Goal: Information Seeking & Learning: Check status

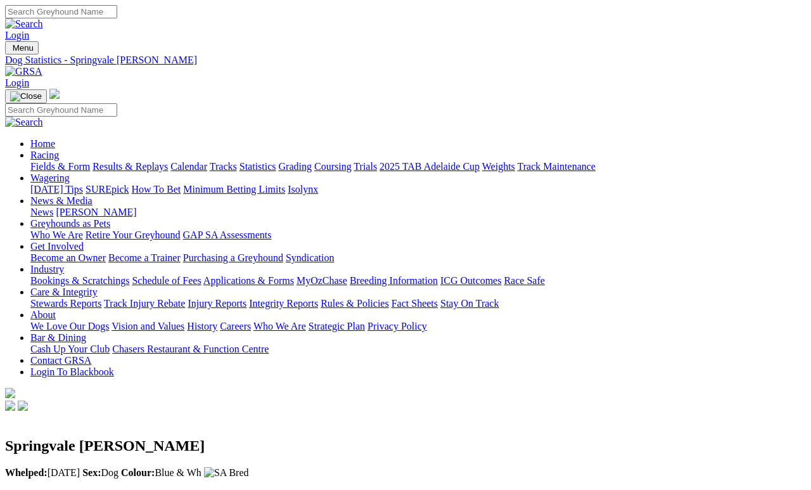
scroll to position [0, 4]
click at [151, 161] on link "Results & Replays" at bounding box center [130, 166] width 75 height 11
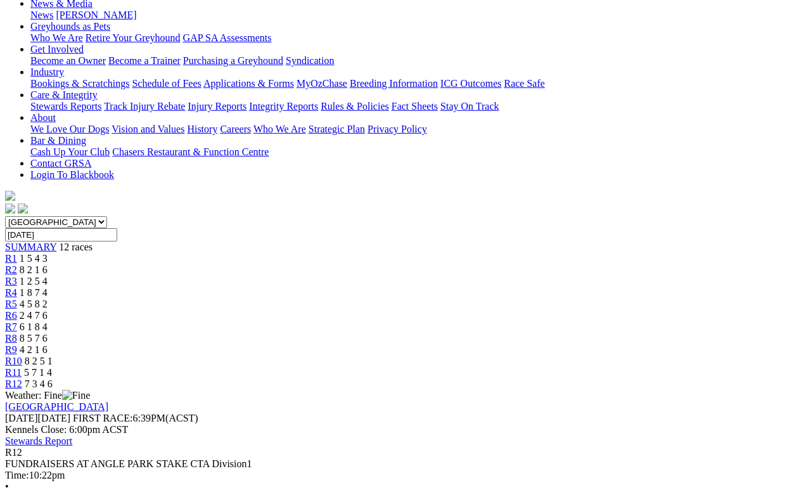
scroll to position [198, 0]
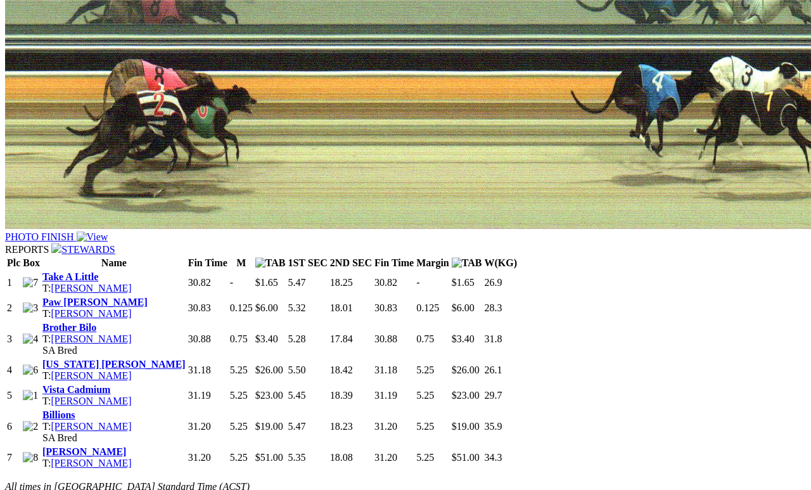
scroll to position [893, 0]
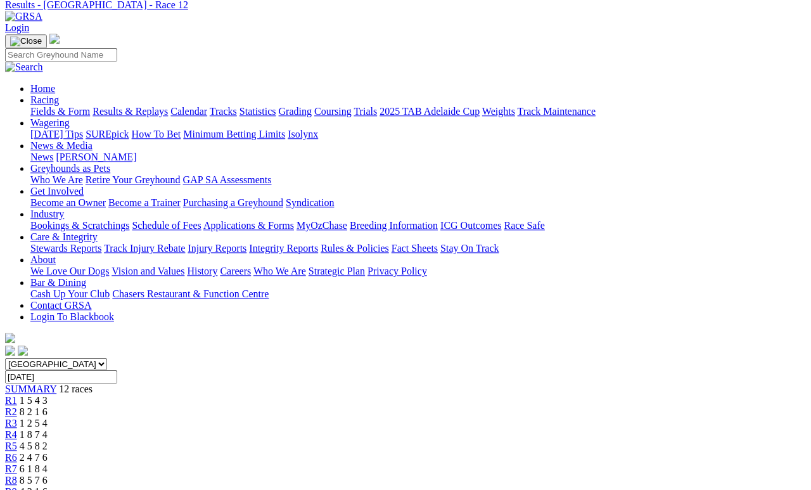
scroll to position [49, 0]
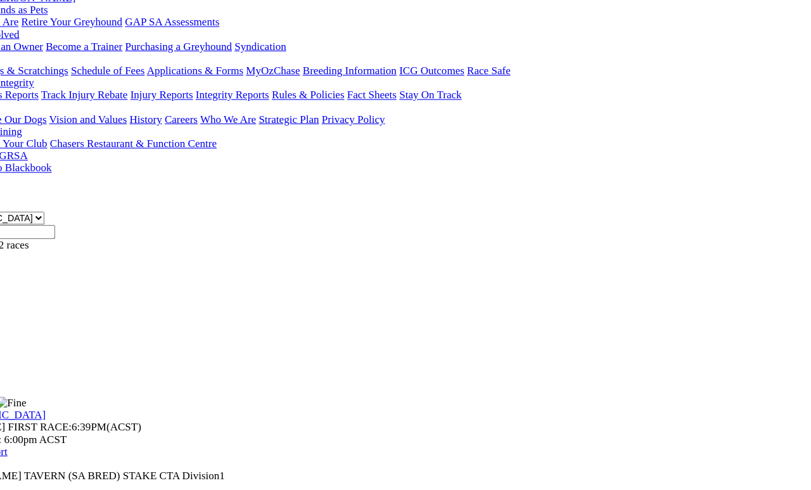
scroll to position [172, 39]
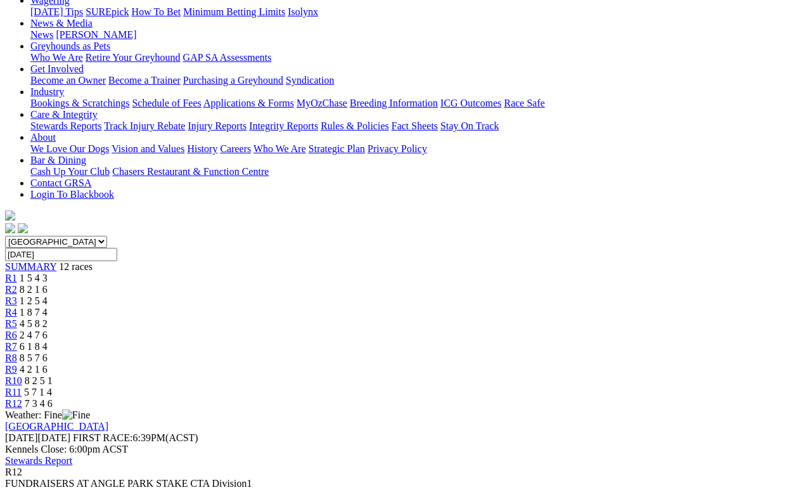
scroll to position [162, 0]
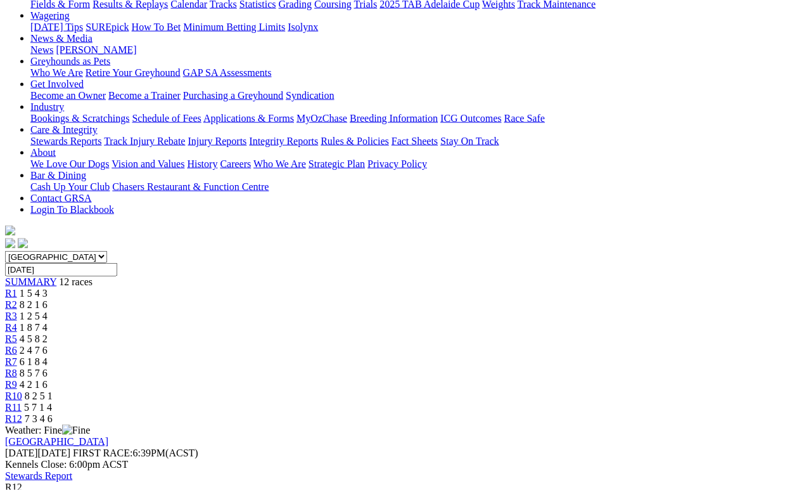
click at [22, 390] on span "R10" at bounding box center [13, 395] width 17 height 11
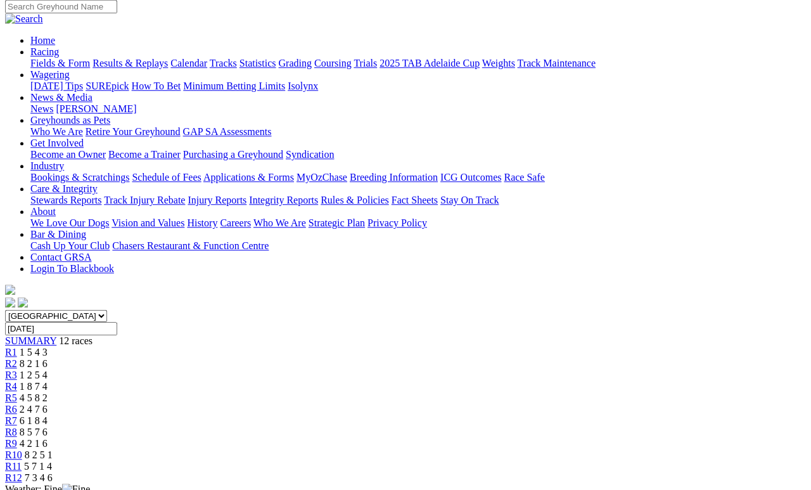
scroll to position [103, 0]
click at [17, 439] on span "R9" at bounding box center [11, 444] width 12 height 11
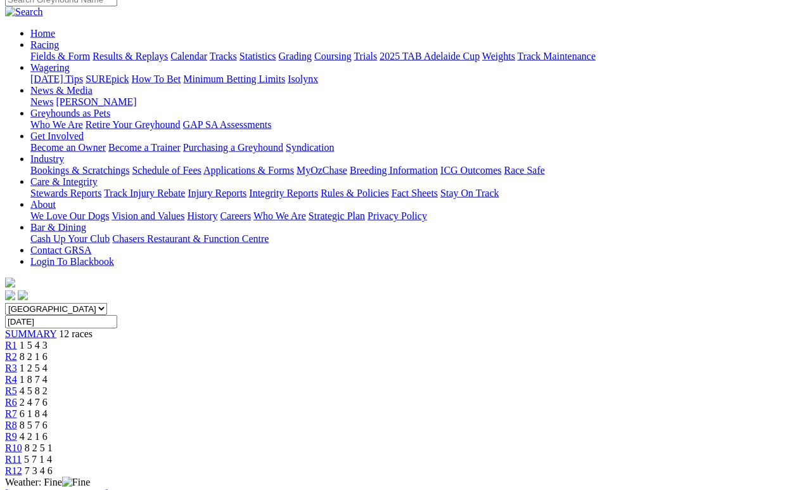
scroll to position [98, 0]
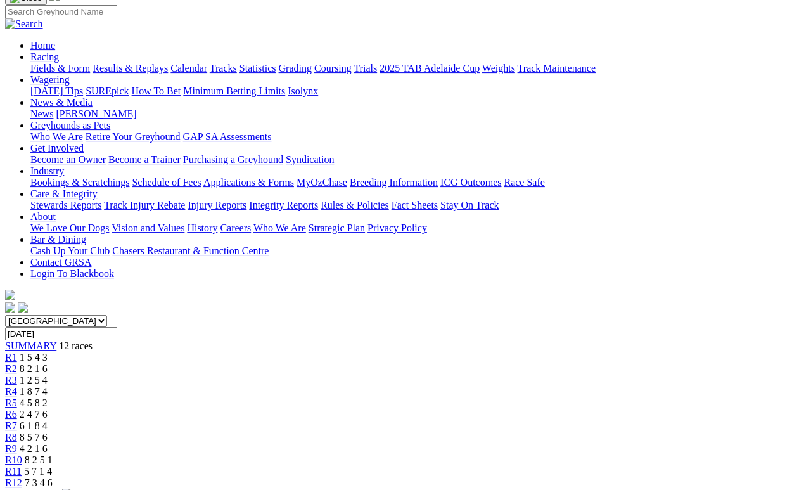
click at [17, 432] on link "R8" at bounding box center [11, 437] width 12 height 11
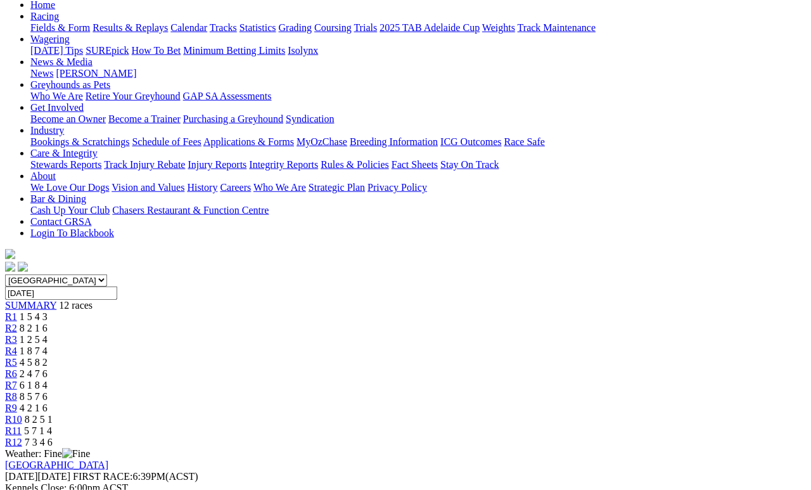
scroll to position [142, 0]
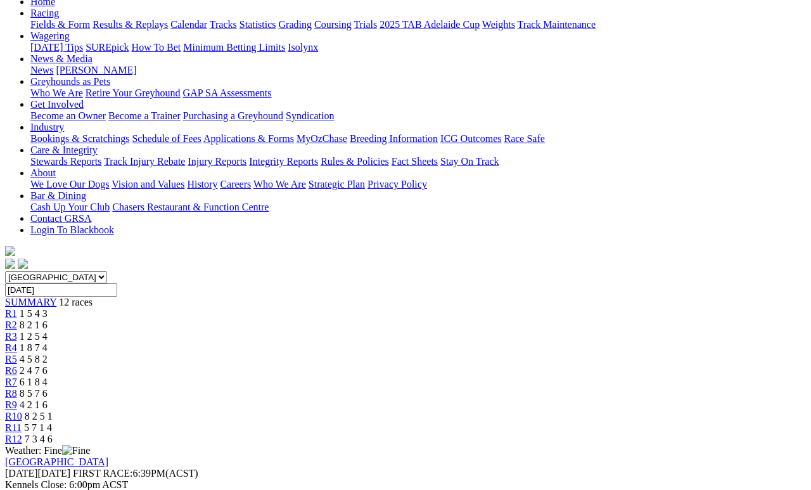
click at [17, 376] on link "R7" at bounding box center [11, 381] width 12 height 11
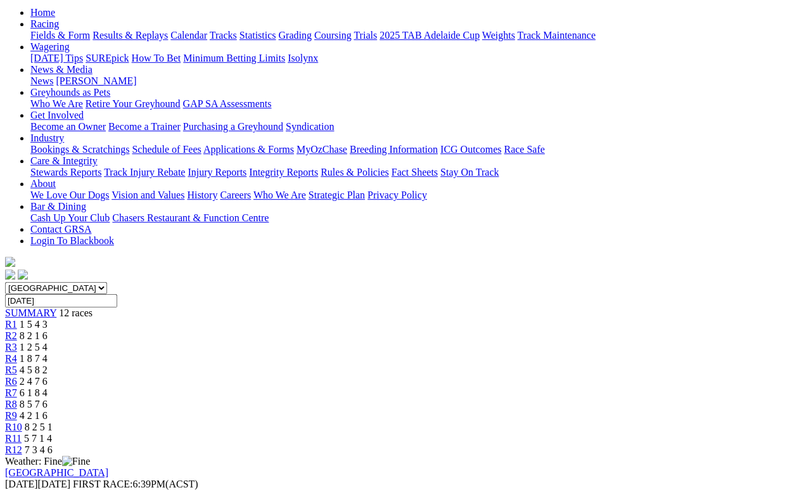
scroll to position [131, 0]
click at [17, 376] on link "R6" at bounding box center [11, 381] width 12 height 11
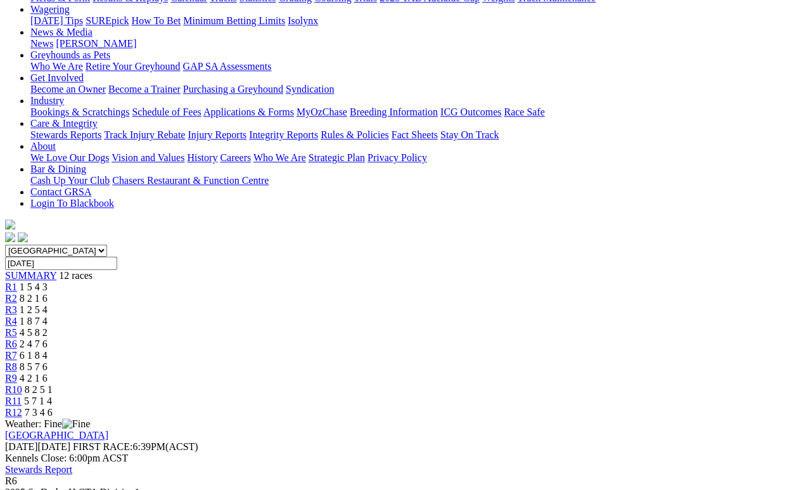
scroll to position [172, 0]
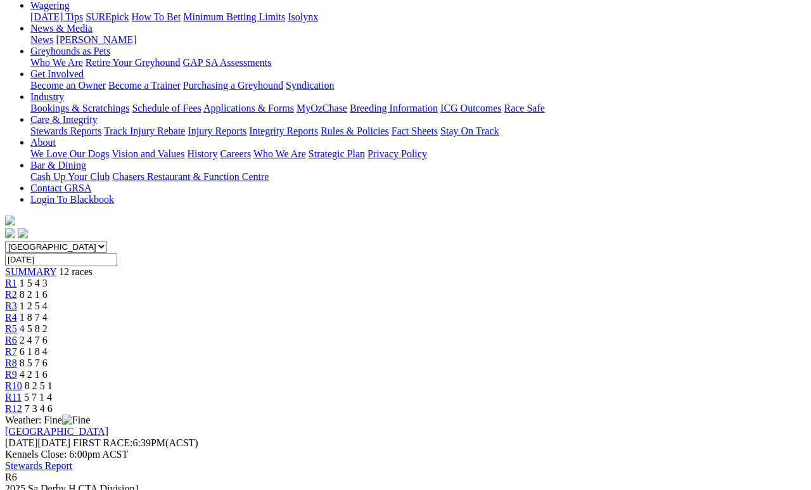
click at [17, 323] on link "R5" at bounding box center [11, 328] width 12 height 11
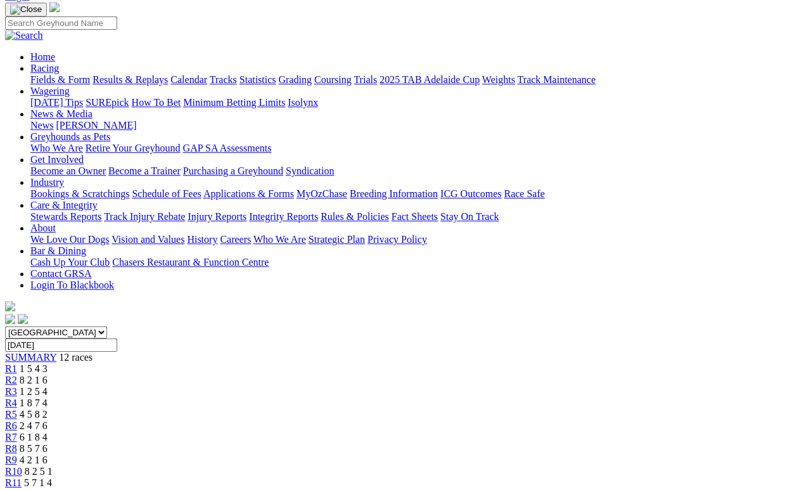
scroll to position [81, 0]
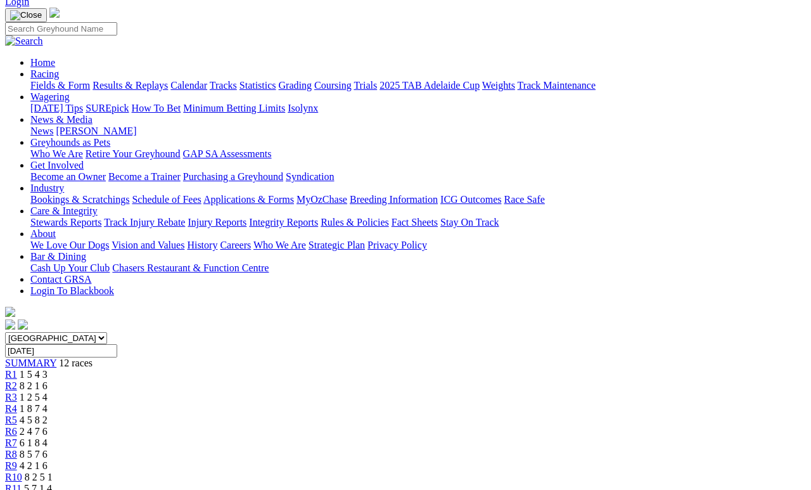
click at [17, 403] on link "R4" at bounding box center [11, 408] width 12 height 11
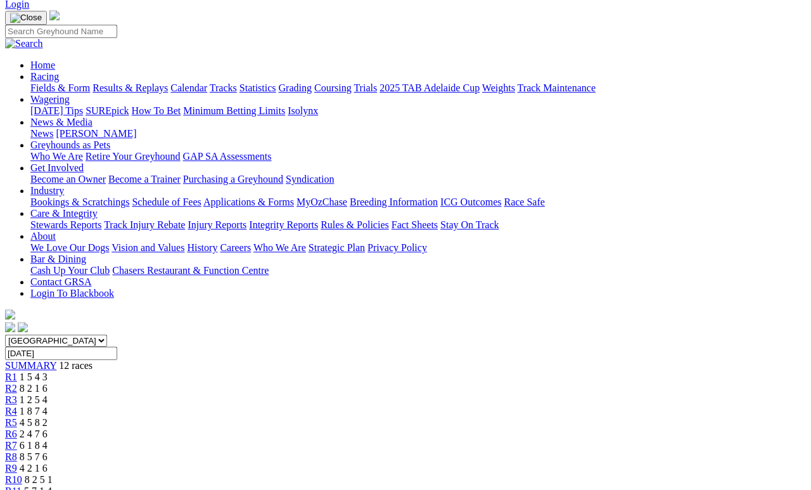
scroll to position [132, 0]
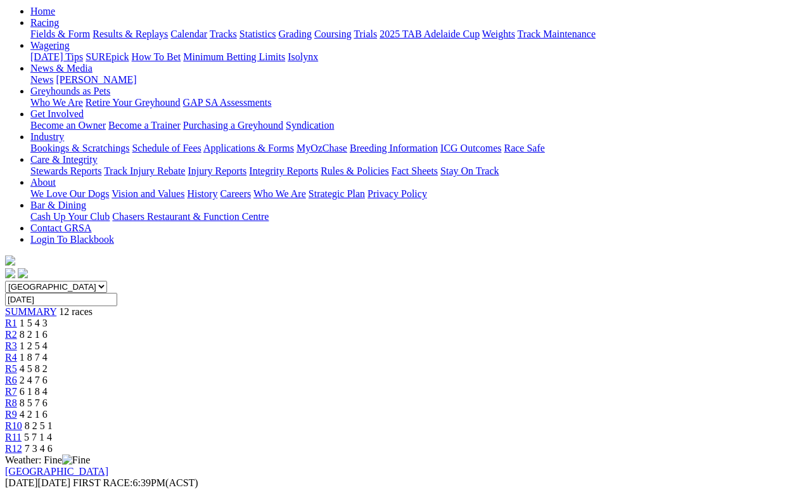
click at [17, 340] on span "R3" at bounding box center [11, 345] width 12 height 11
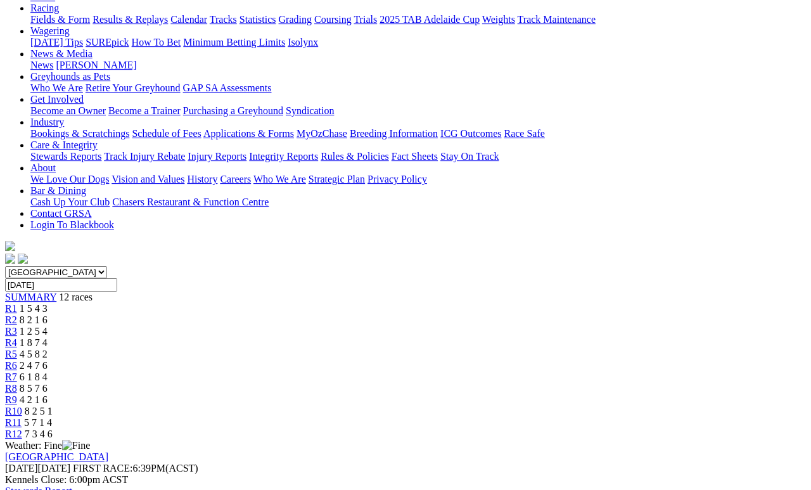
scroll to position [147, 0]
click at [48, 314] on span "8 2 1 6" at bounding box center [34, 319] width 28 height 11
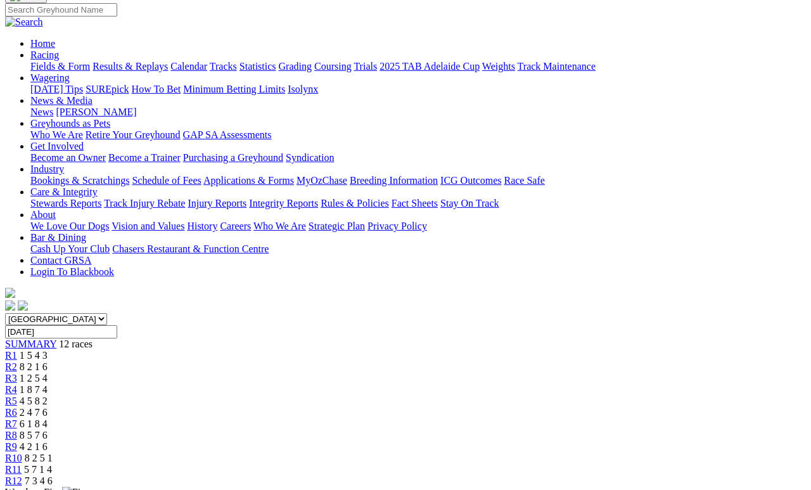
scroll to position [95, 0]
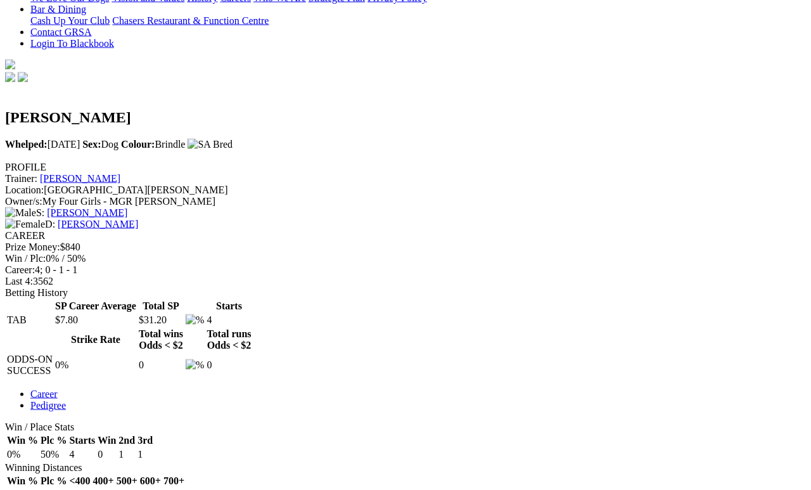
scroll to position [329, 0]
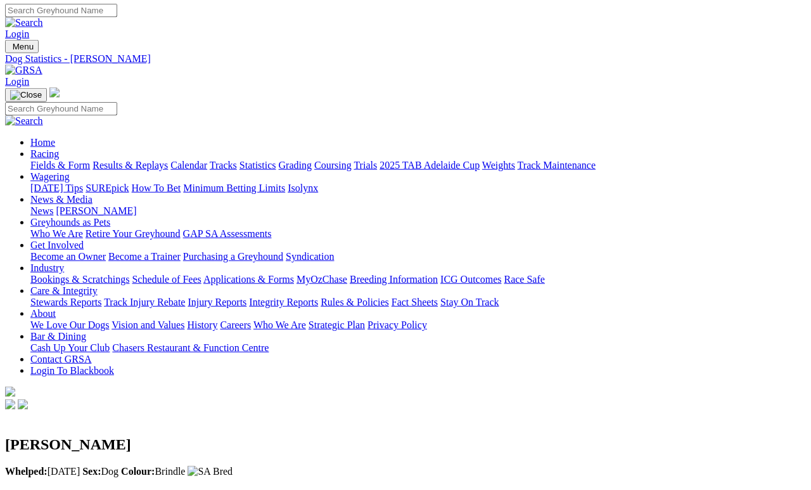
scroll to position [0, 0]
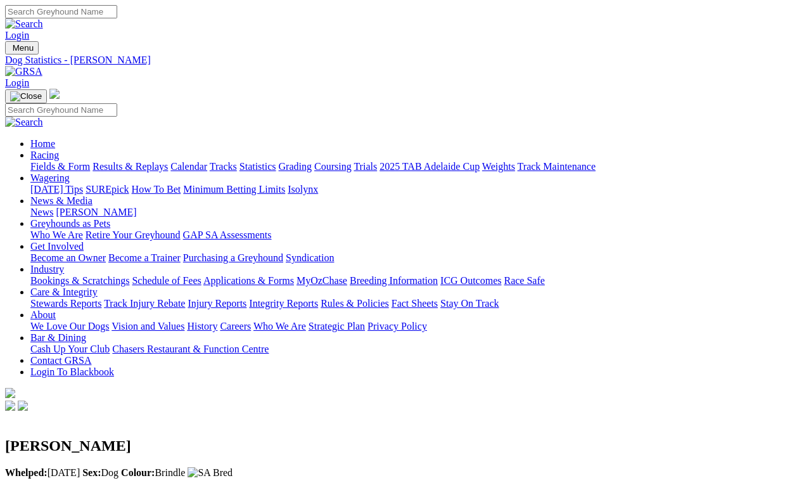
click at [48, 161] on link "Fields & Form" at bounding box center [60, 166] width 60 height 11
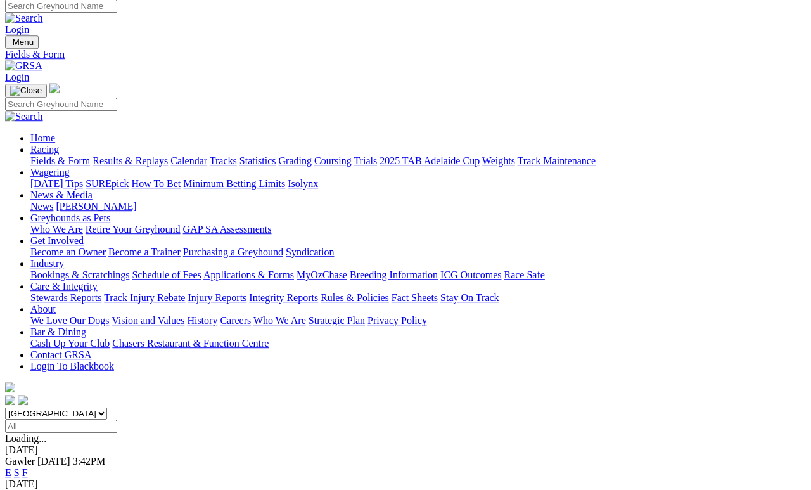
scroll to position [6, 0]
click at [28, 467] on link "F" at bounding box center [25, 472] width 6 height 11
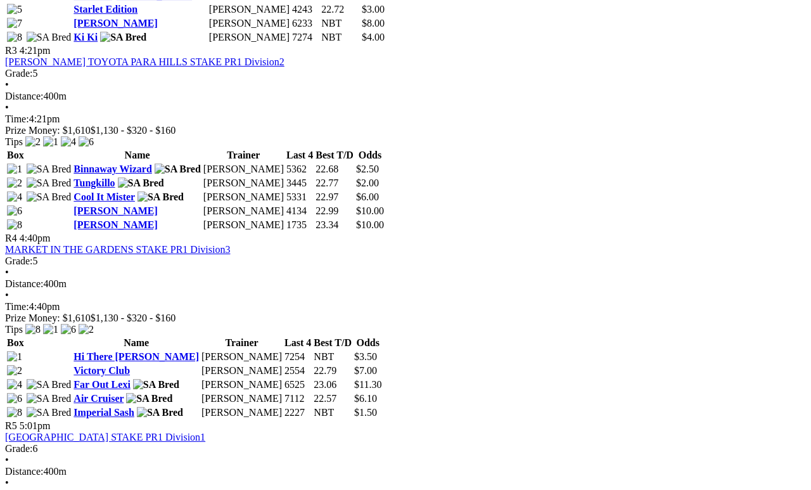
scroll to position [984, 0]
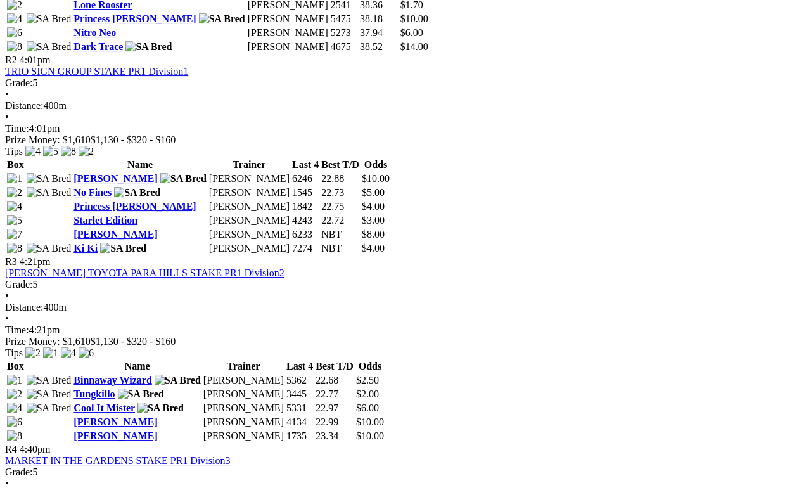
scroll to position [773, 0]
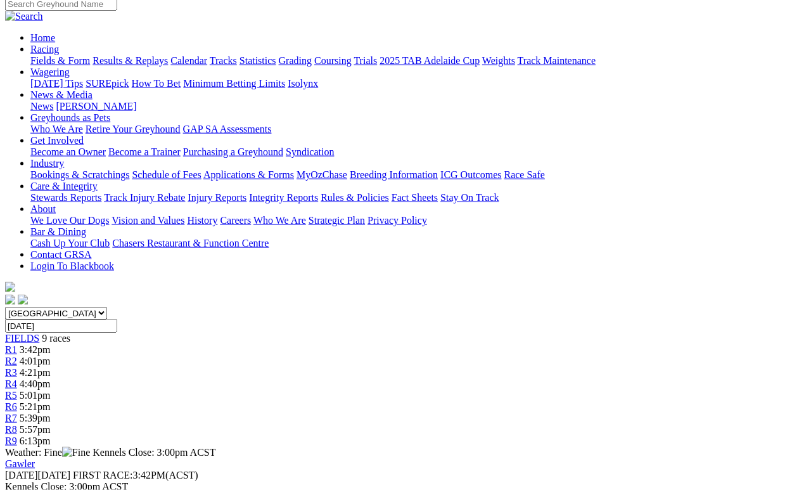
scroll to position [0, 0]
